Goal: Find specific page/section: Find specific page/section

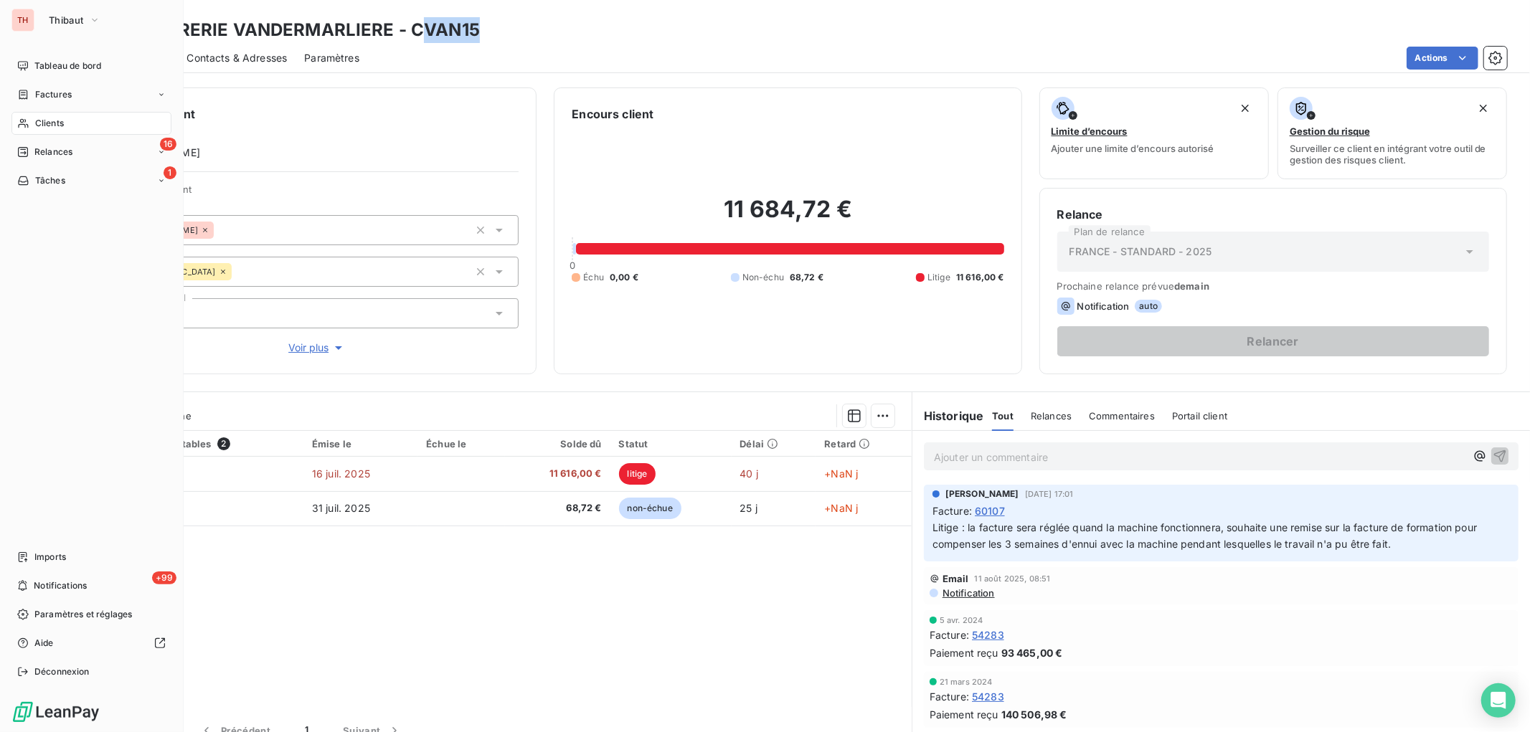
click at [57, 120] on span "Clients" at bounding box center [49, 123] width 29 height 13
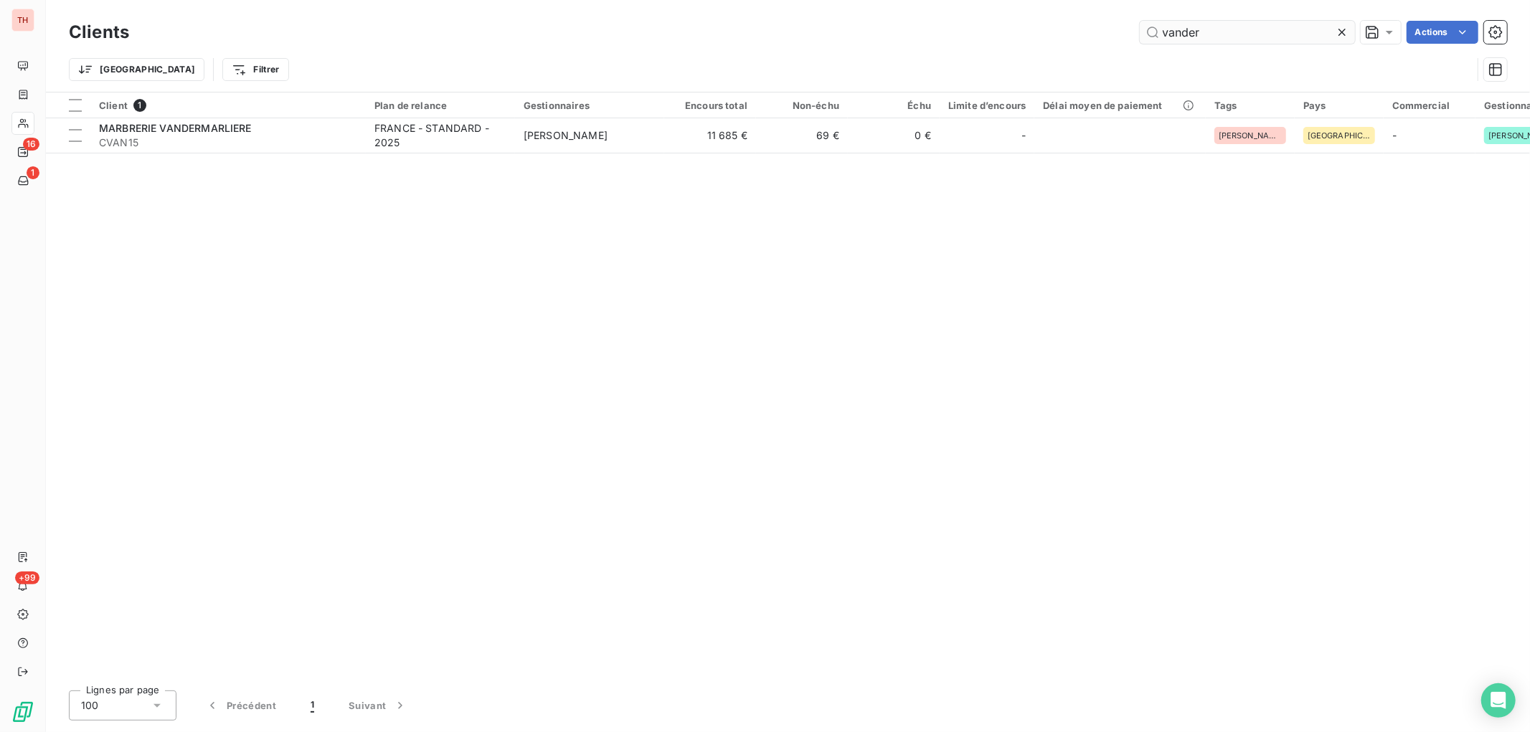
drag, startPoint x: 1213, startPoint y: 39, endPoint x: 1144, endPoint y: 22, distance: 70.8
click at [1144, 22] on input "vander" at bounding box center [1247, 32] width 215 height 23
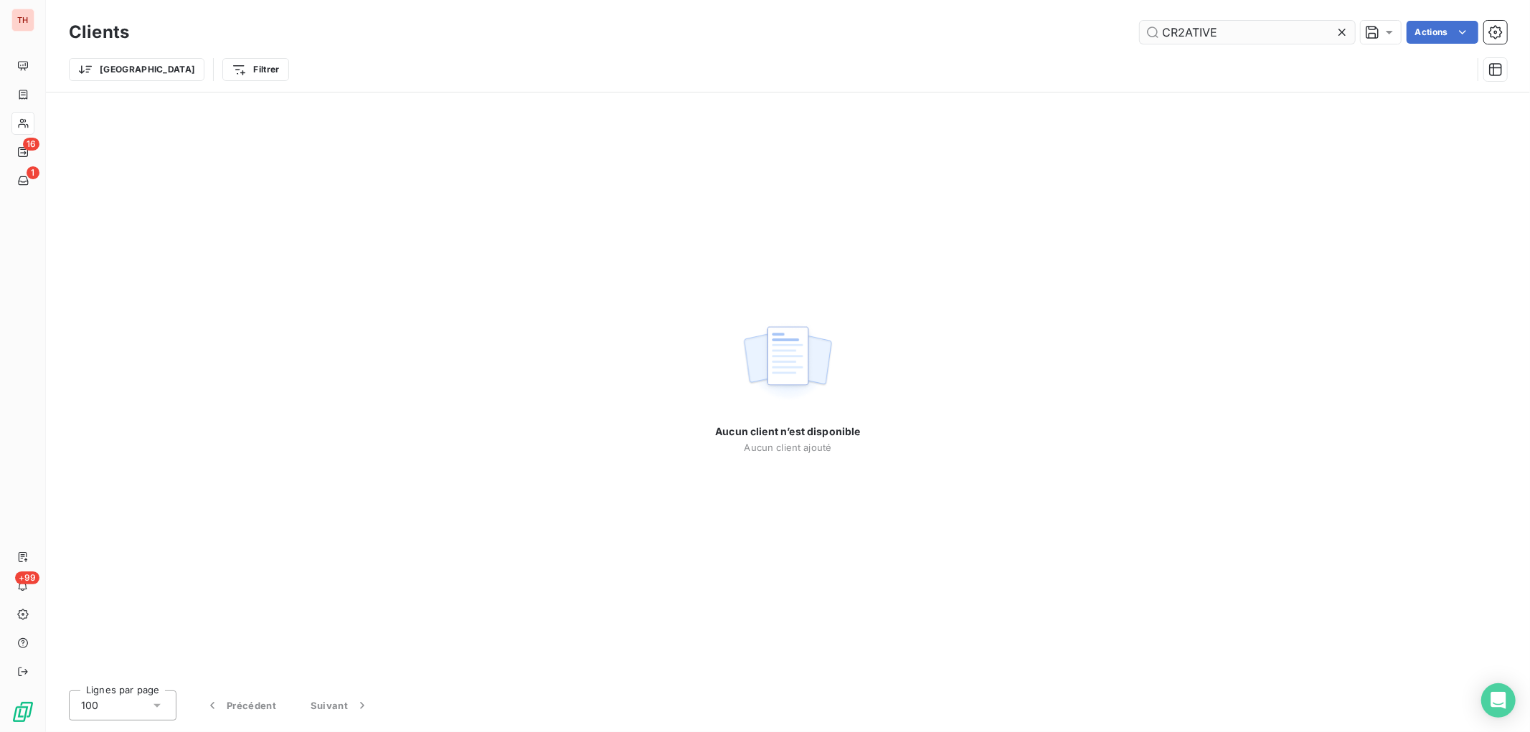
click at [1182, 27] on input "CR2ATIVE" at bounding box center [1247, 32] width 215 height 23
click at [1253, 33] on input "CREATIVE" at bounding box center [1247, 32] width 215 height 23
drag, startPoint x: 1253, startPoint y: 27, endPoint x: 1138, endPoint y: 29, distance: 115.5
click at [1141, 27] on input "CREATIVE" at bounding box center [1247, 32] width 215 height 23
click at [1264, 32] on input "atelier pierre" at bounding box center [1247, 32] width 215 height 23
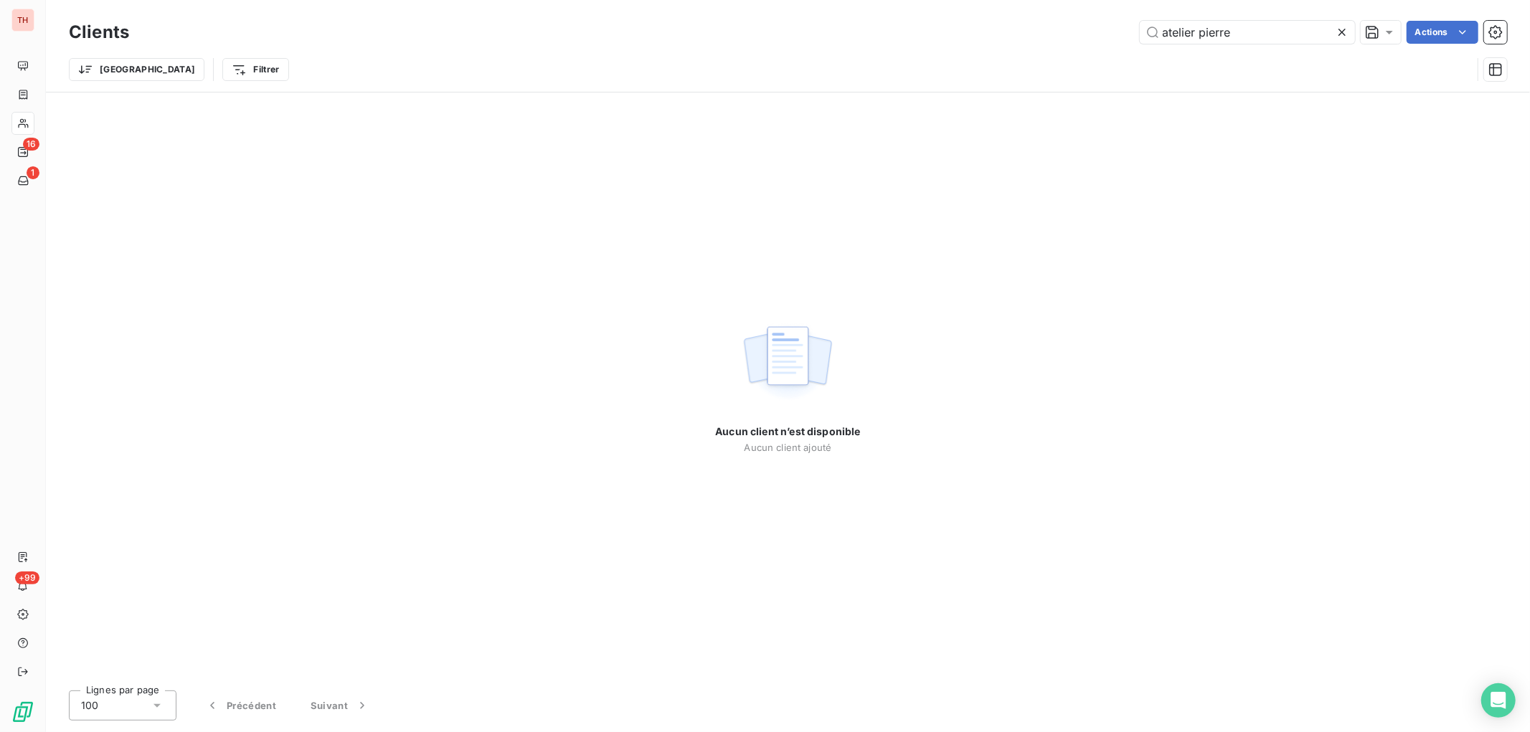
type input "atelier pierre"
click at [1340, 31] on icon at bounding box center [1342, 32] width 7 height 7
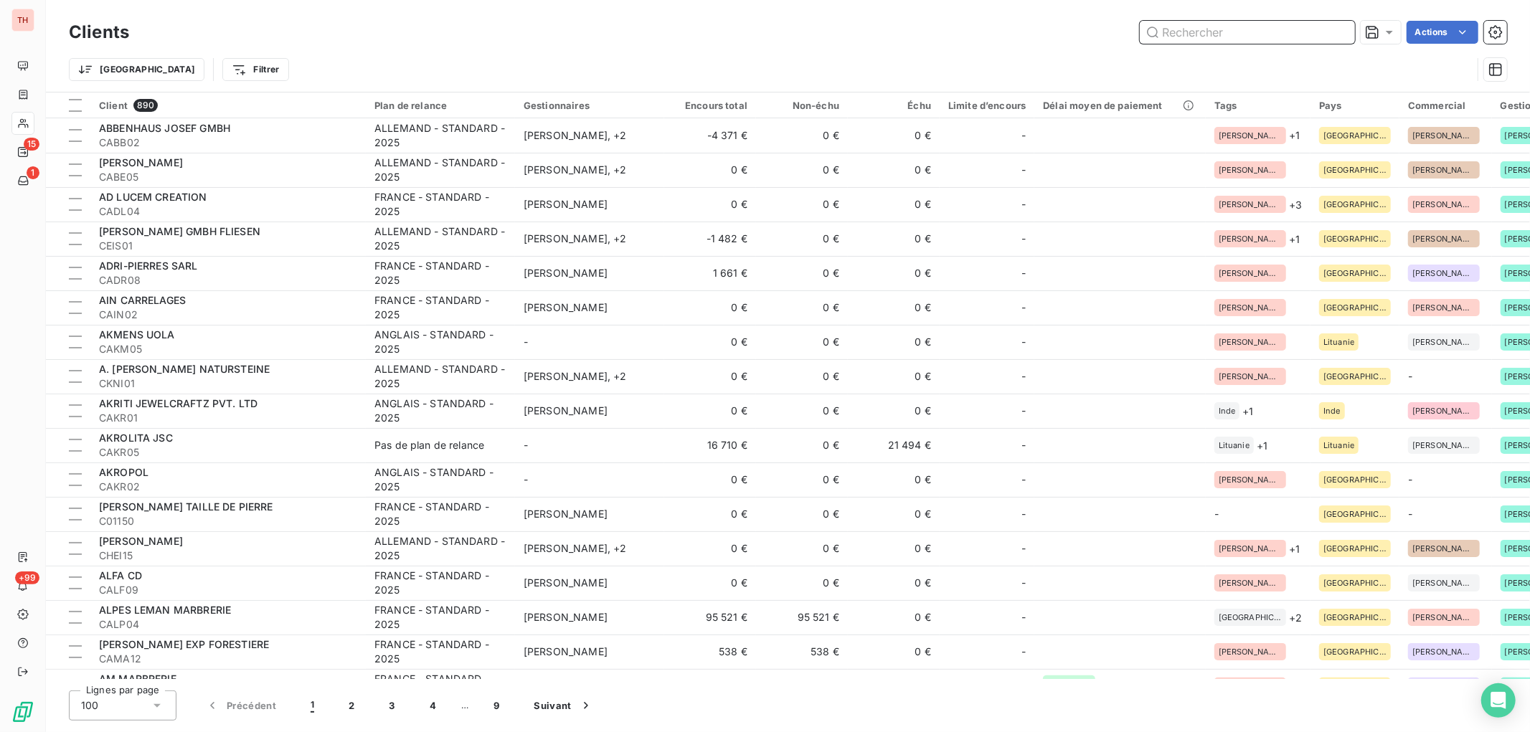
click at [1185, 30] on input "text" at bounding box center [1247, 32] width 215 height 23
paste input "KAM47"
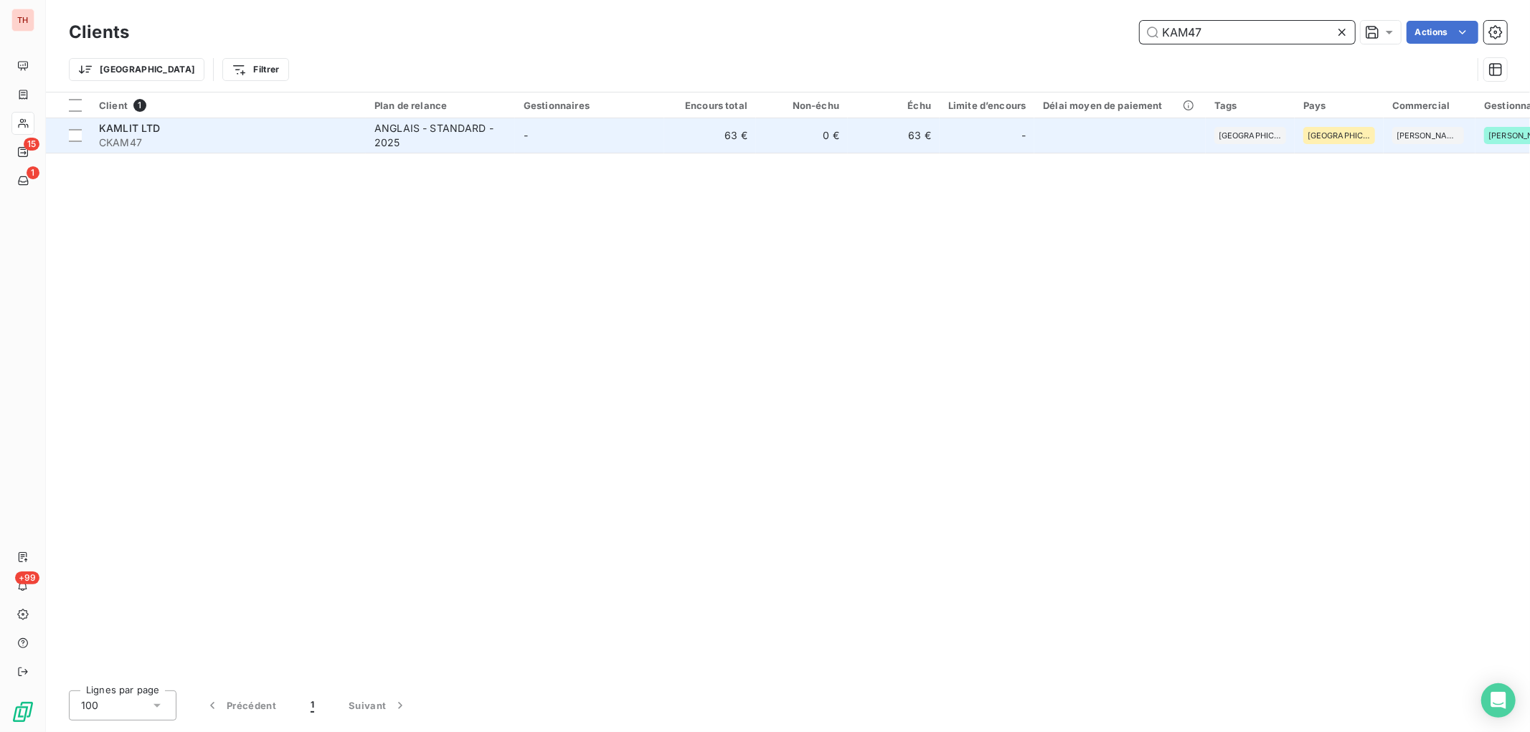
type input "KAM47"
click at [316, 133] on div "KAMLIT LTD" at bounding box center [228, 128] width 258 height 14
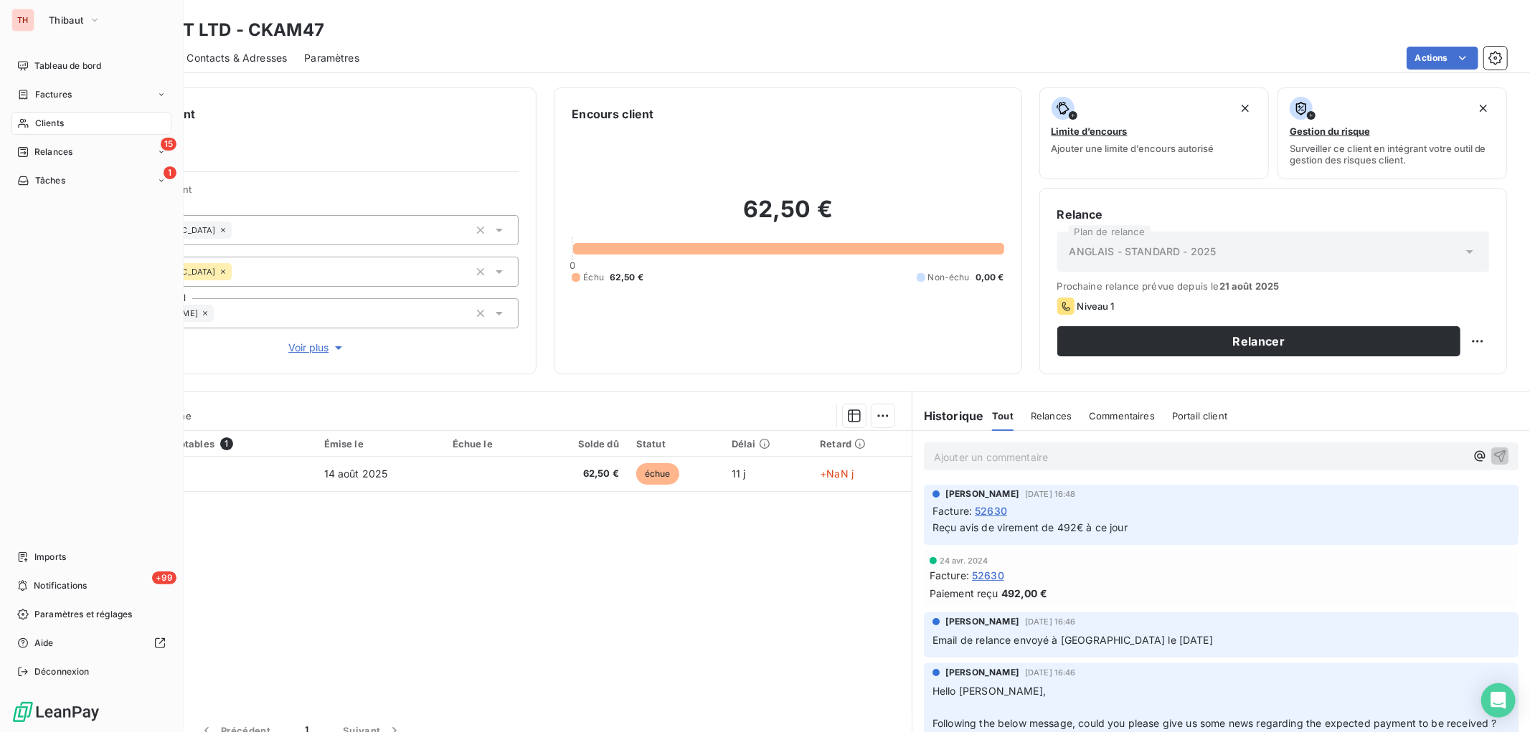
click at [55, 123] on span "Clients" at bounding box center [49, 123] width 29 height 13
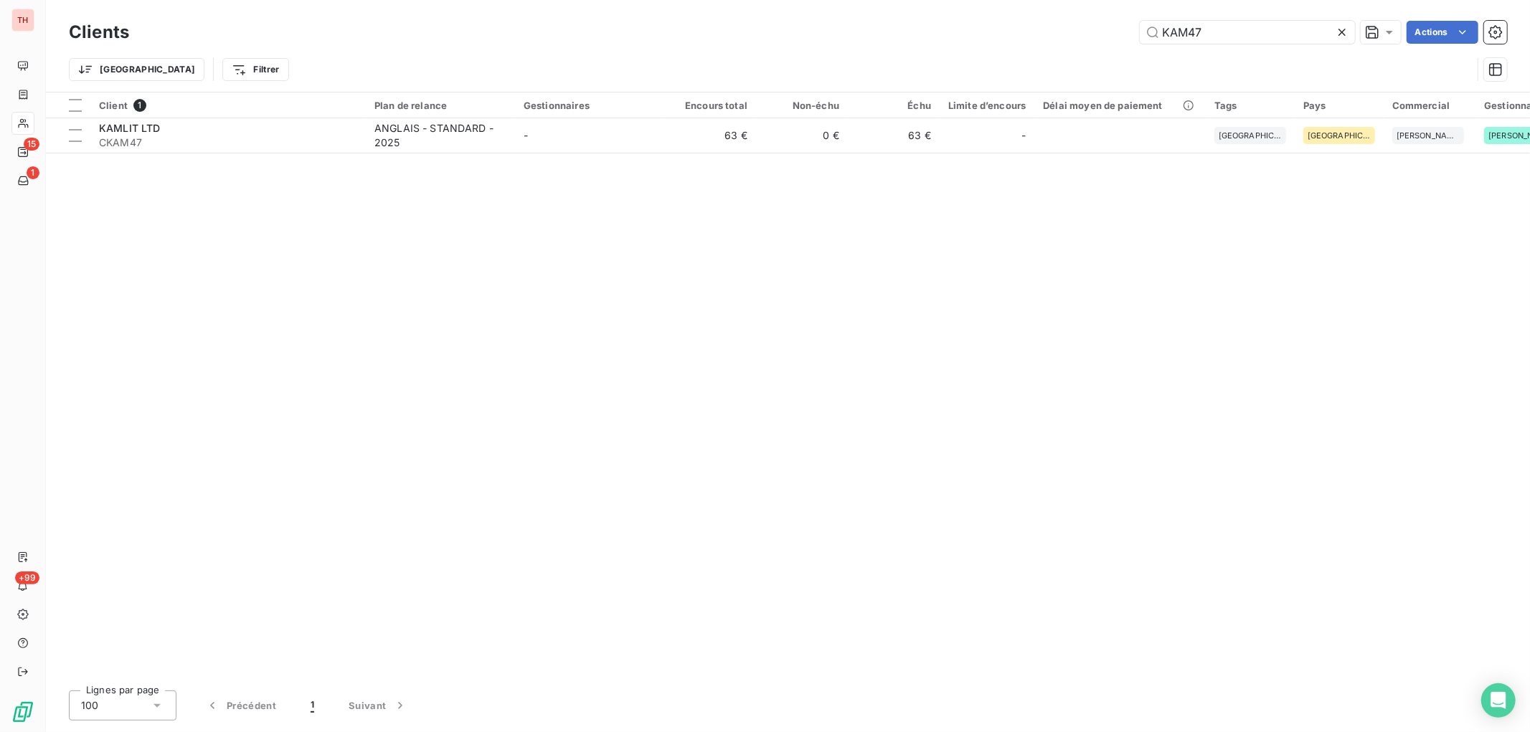
drag, startPoint x: 1208, startPoint y: 34, endPoint x: 1110, endPoint y: 32, distance: 98.3
click at [1113, 33] on div "KAM47 Actions" at bounding box center [826, 32] width 1361 height 23
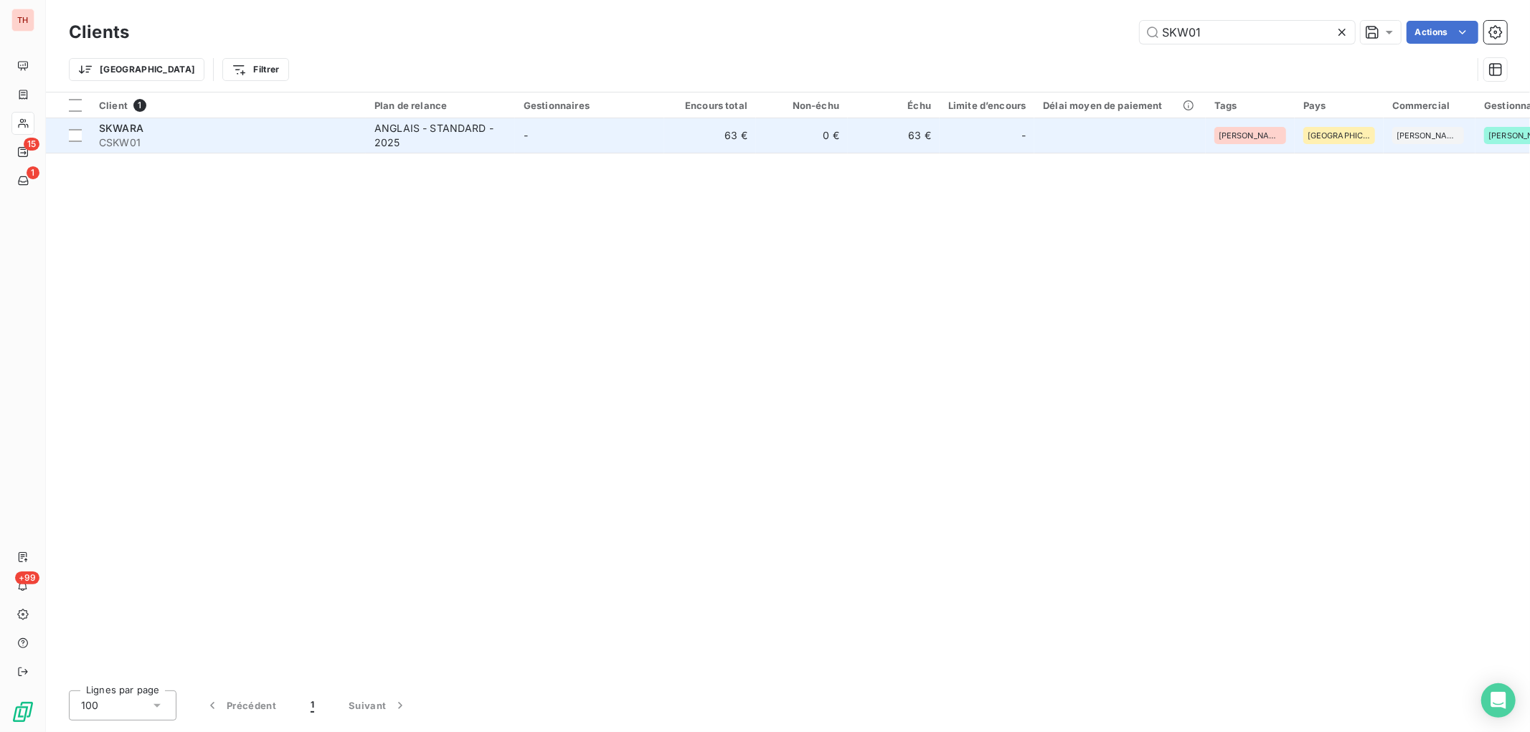
type input "SKW01"
click at [248, 136] on span "CSKW01" at bounding box center [228, 143] width 258 height 14
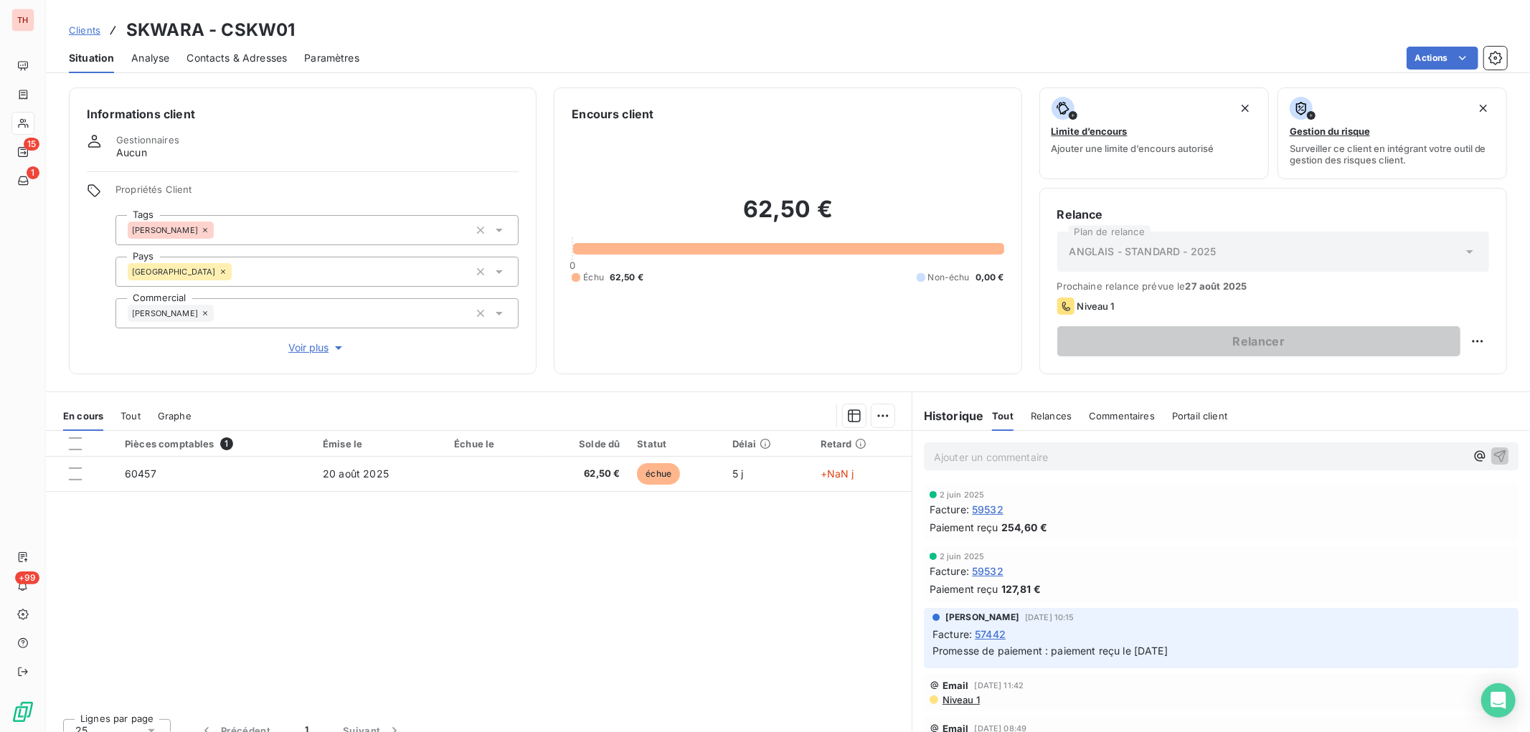
click at [297, 344] on span "Voir plus" at bounding box center [316, 348] width 57 height 14
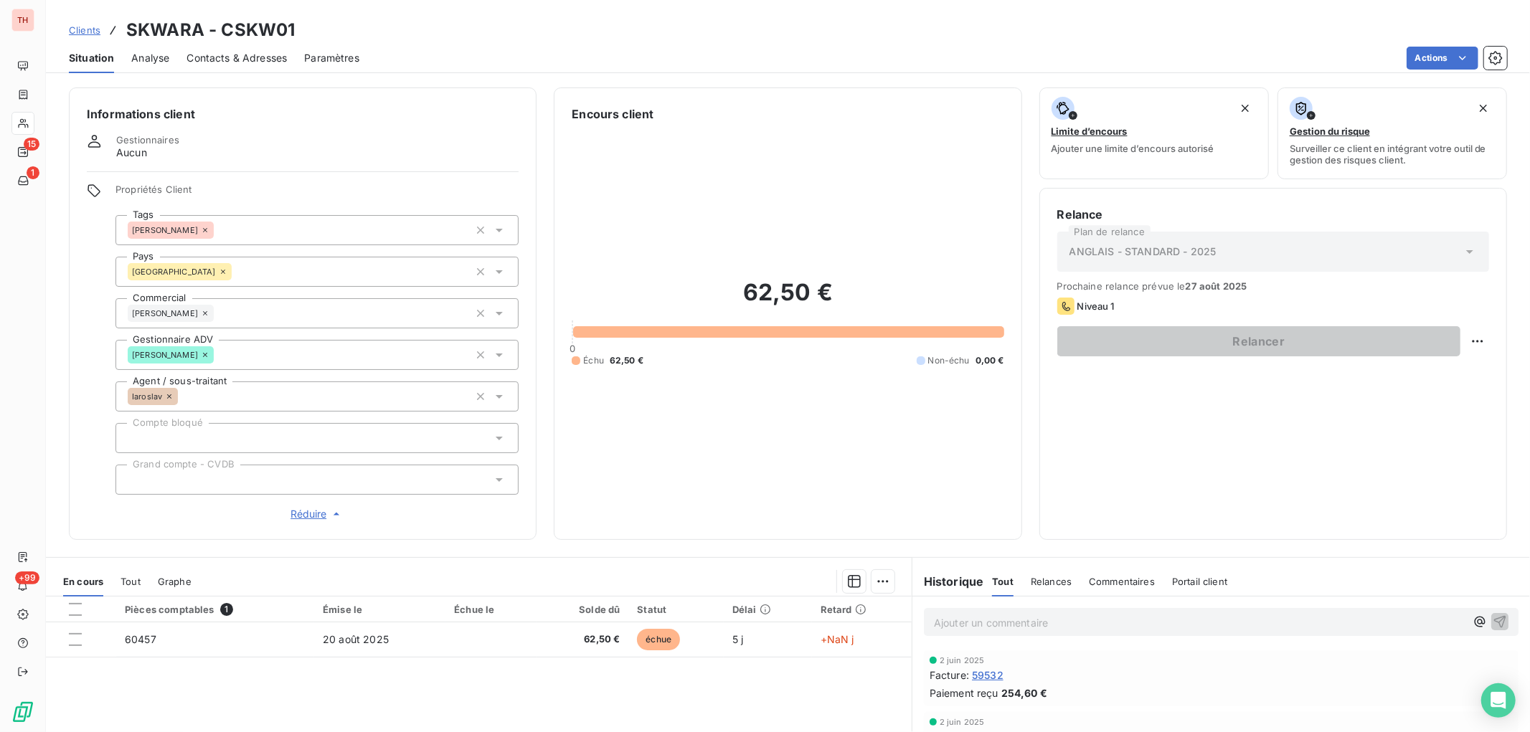
click at [318, 510] on span "Réduire" at bounding box center [317, 514] width 53 height 14
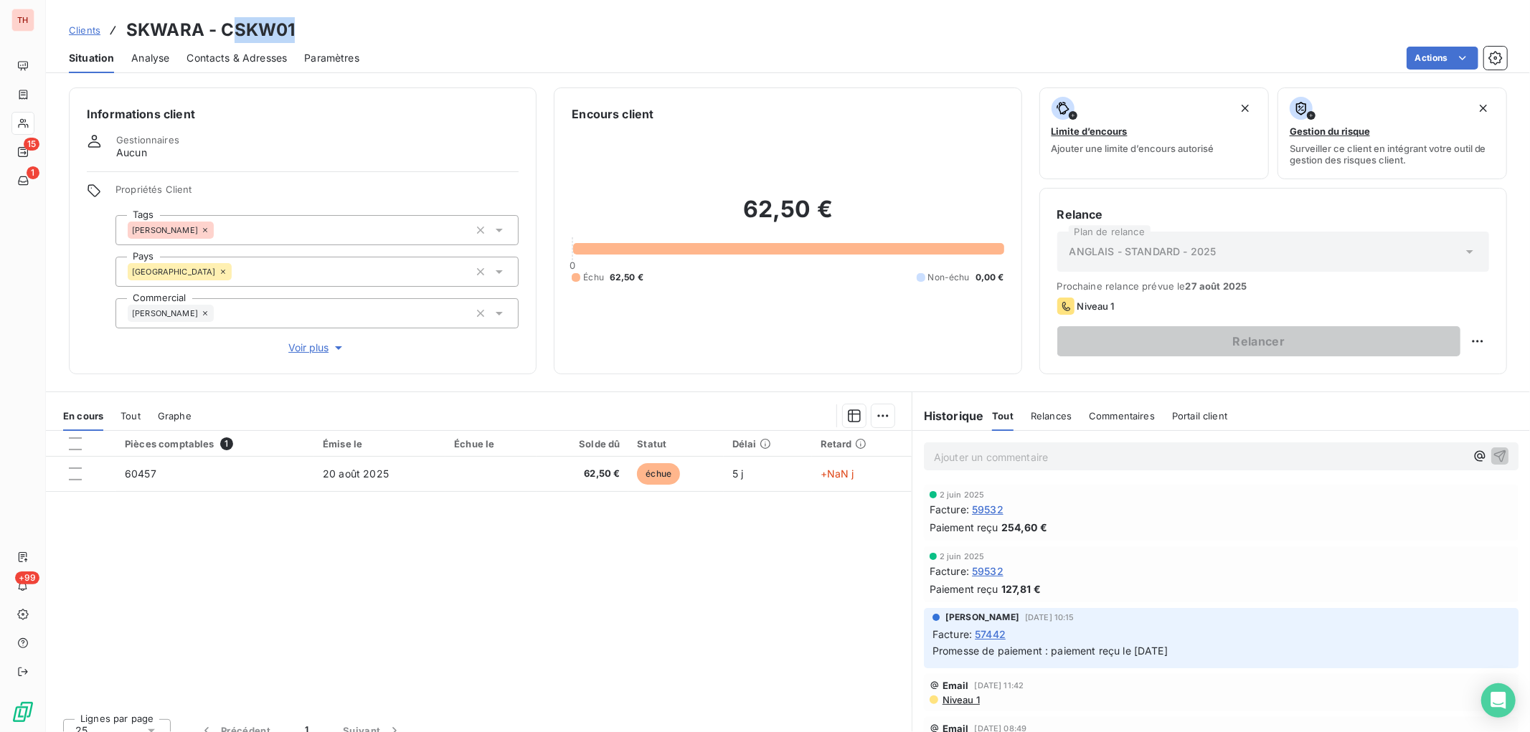
drag, startPoint x: 298, startPoint y: 30, endPoint x: 235, endPoint y: 29, distance: 63.1
click at [235, 29] on div "Clients SKWARA - CSKW01" at bounding box center [788, 30] width 1484 height 26
copy h3 "SKW01"
